Goal: Task Accomplishment & Management: Manage account settings

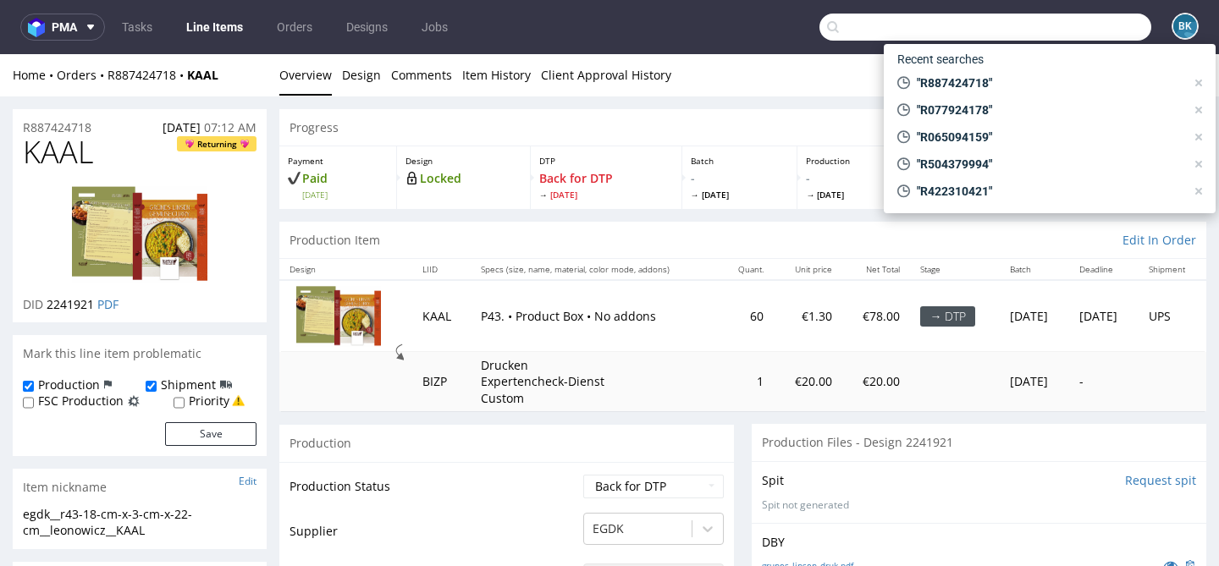
click at [1062, 36] on input "text" at bounding box center [986, 27] width 332 height 27
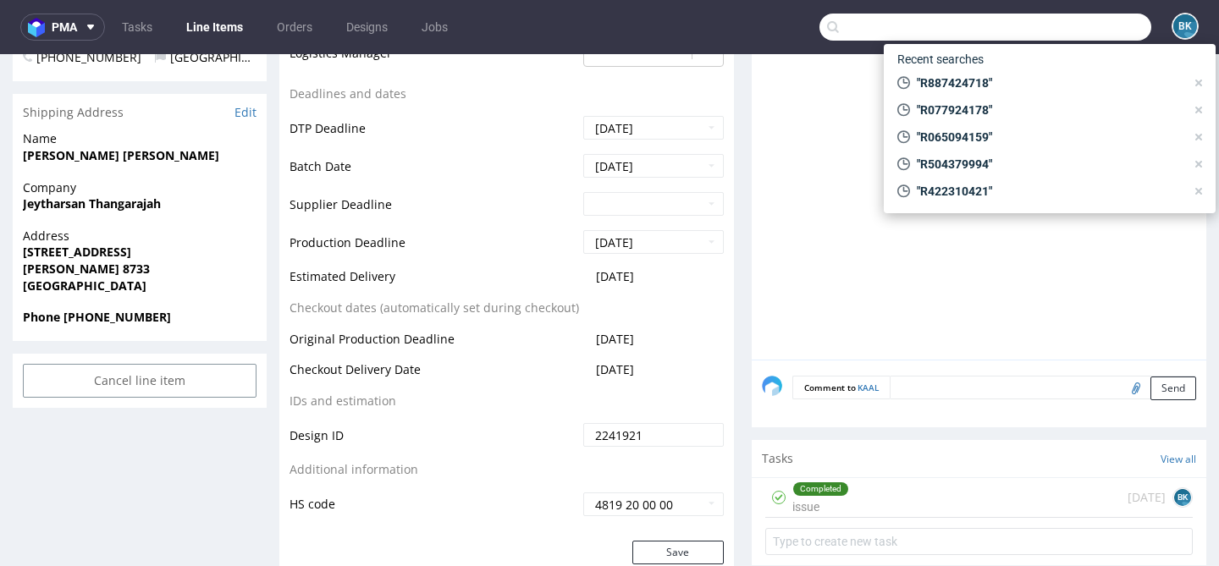
scroll to position [687, 0]
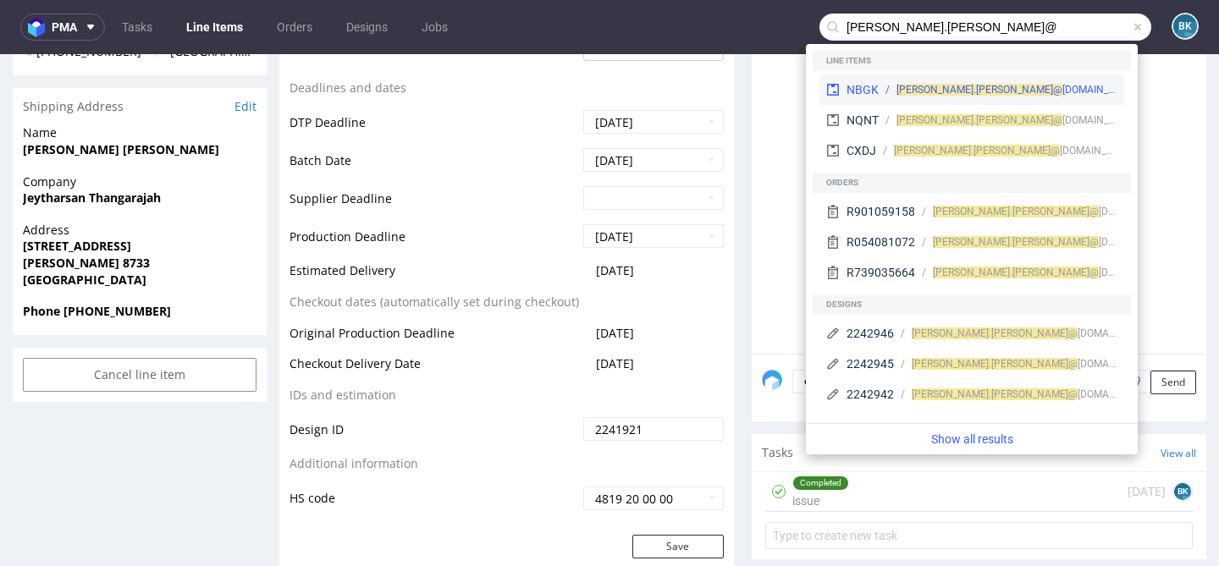
type input "marcin.dziurdzik@"
click at [997, 90] on div "marcin.dziurdzik@ dialog.org.pl" at bounding box center [1007, 89] width 221 height 15
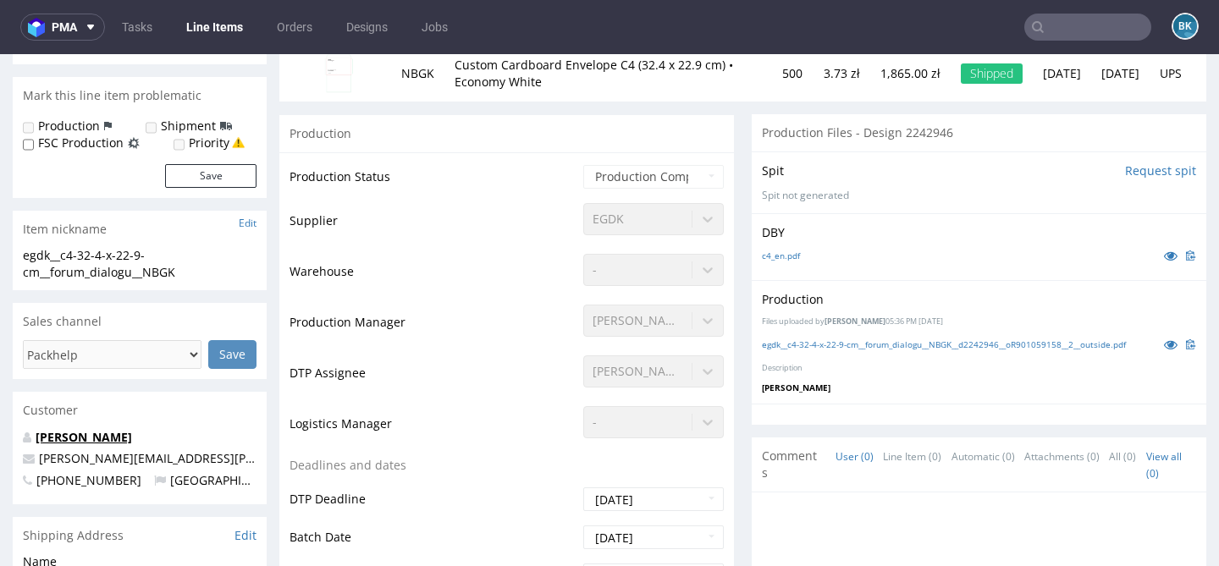
scroll to position [241, 0]
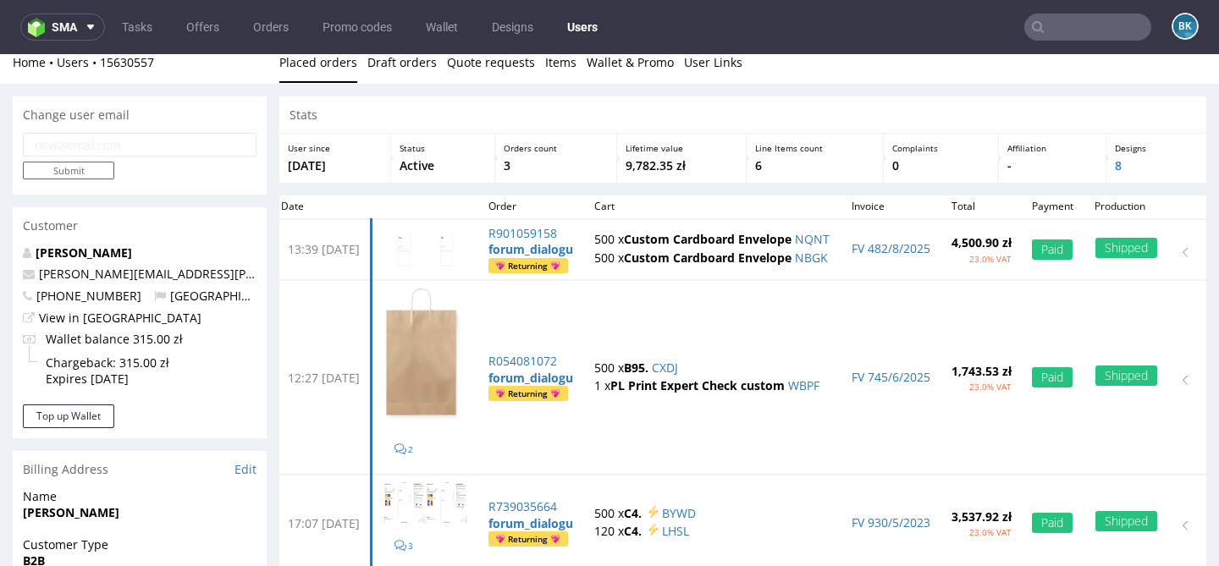
scroll to position [14, 0]
click at [143, 150] on input "email" at bounding box center [140, 144] width 234 height 24
type input "[EMAIL_ADDRESS][DOMAIN_NAME]"
click at [88, 177] on input "Submit" at bounding box center [68, 170] width 91 height 18
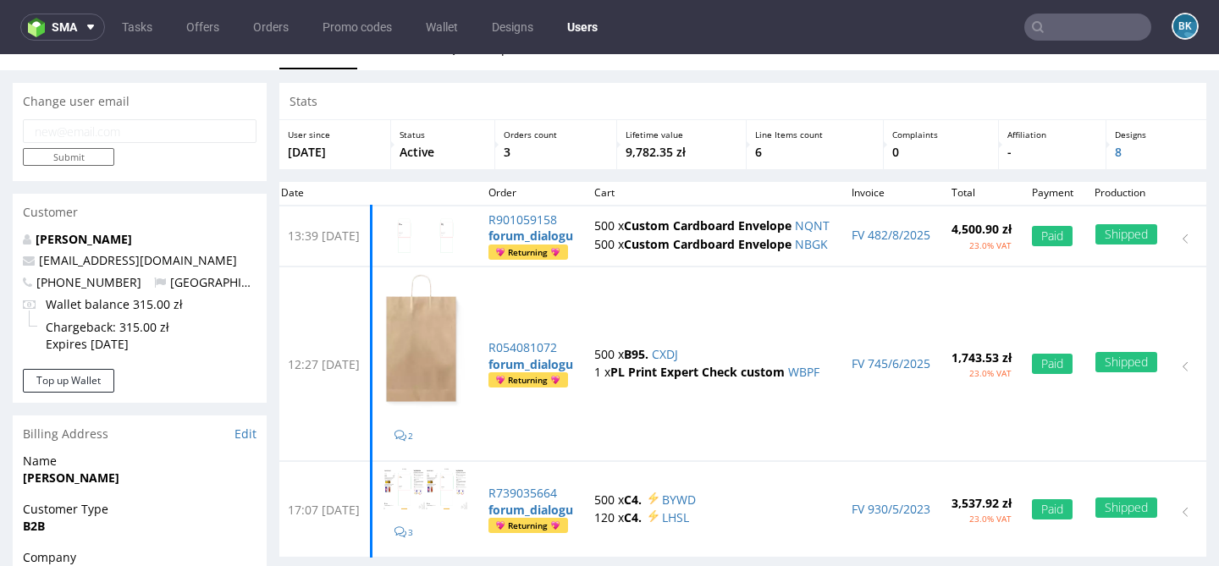
scroll to position [0, 0]
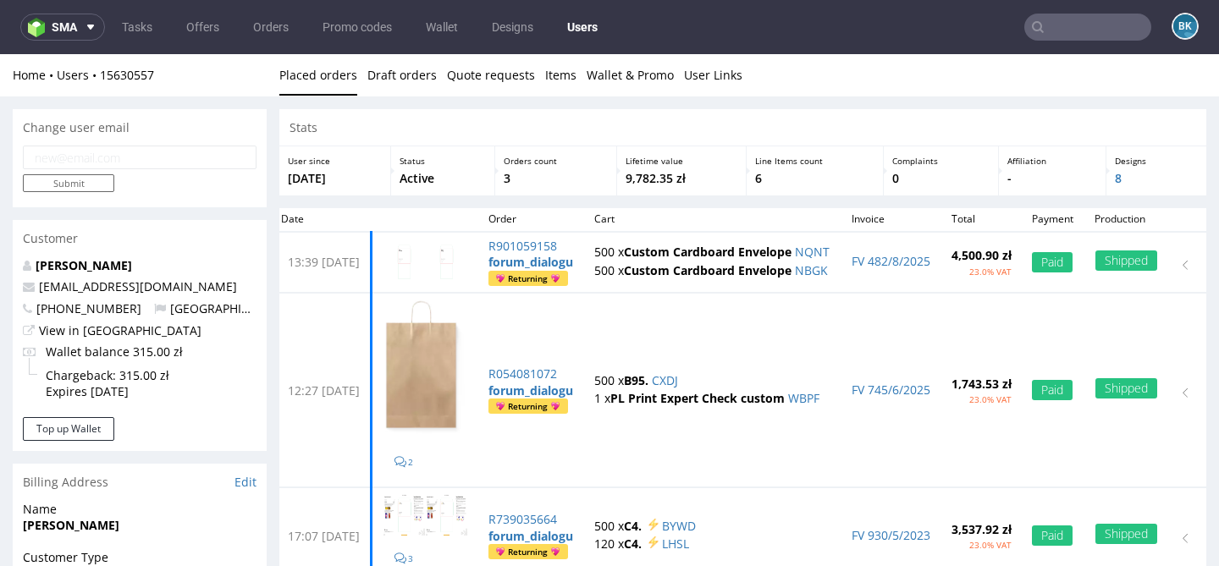
click at [108, 257] on p "[PERSON_NAME]" at bounding box center [140, 265] width 234 height 17
click at [88, 260] on link "[PERSON_NAME]" at bounding box center [84, 265] width 97 height 16
click at [59, 14] on button "sma" at bounding box center [62, 27] width 85 height 27
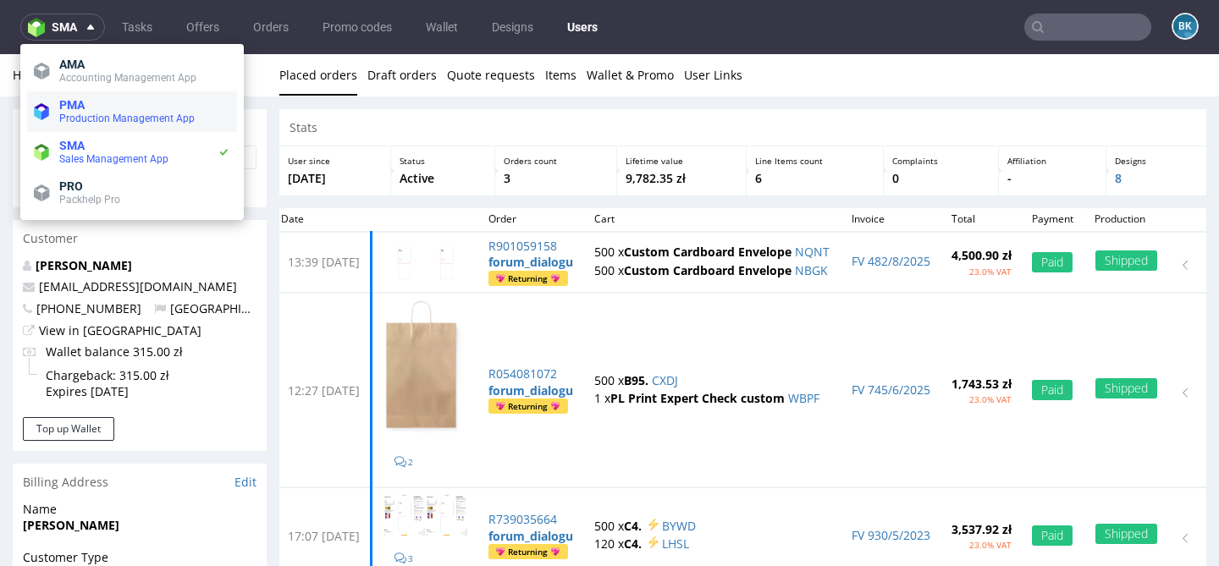
click at [99, 111] on div "PMA Production Management App" at bounding box center [144, 111] width 171 height 27
